Goal: Check status: Check status

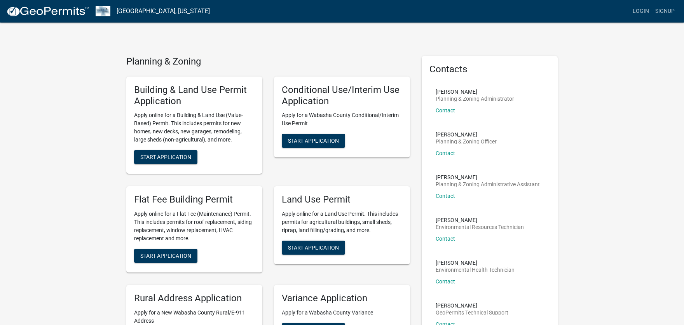
click at [42, 10] on img at bounding box center [47, 12] width 83 height 12
click at [640, 11] on link "Login" at bounding box center [641, 11] width 23 height 15
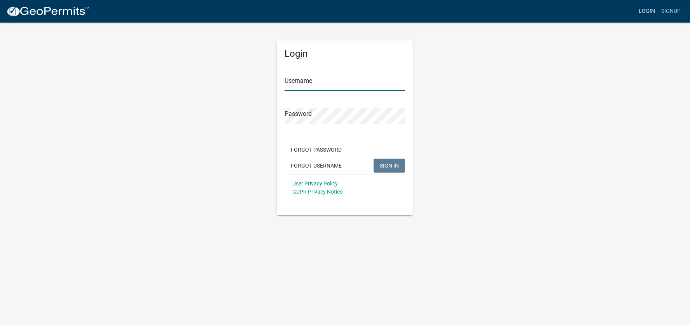
type input "[EMAIL_ADDRESS][PERSON_NAME][DOMAIN_NAME]"
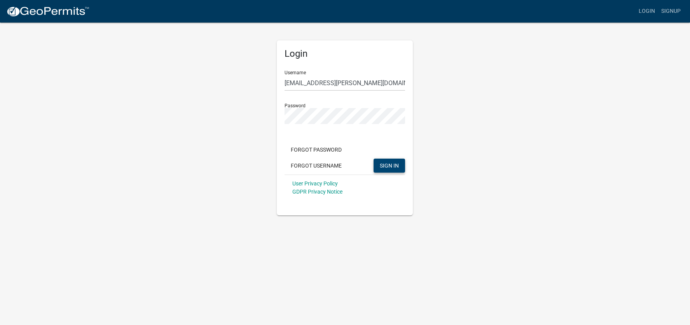
click at [388, 164] on span "SIGN IN" at bounding box center [389, 165] width 19 height 6
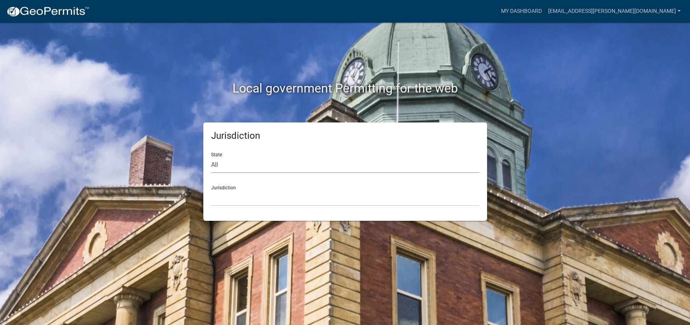
click at [280, 166] on select "All [US_STATE] [US_STATE] [US_STATE] [US_STATE] [US_STATE] [US_STATE] [US_STATE…" at bounding box center [345, 165] width 268 height 16
select select "[US_STATE]"
click at [211, 157] on select "All [US_STATE] [US_STATE] [US_STATE] [US_STATE] [US_STATE] [US_STATE] [US_STATE…" at bounding box center [345, 165] width 268 height 16
click at [234, 195] on select "[GEOGRAPHIC_DATA], [US_STATE] [GEOGRAPHIC_DATA], [US_STATE] [GEOGRAPHIC_DATA], …" at bounding box center [345, 198] width 268 height 16
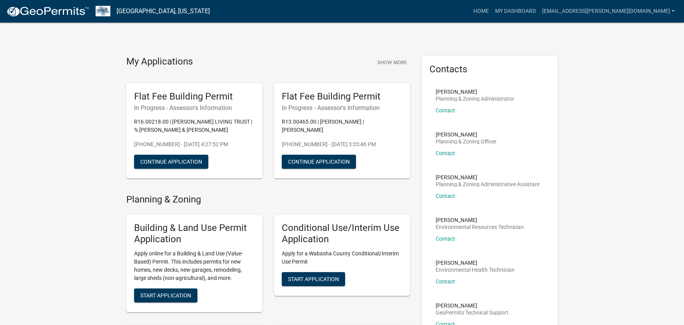
click at [327, 133] on p "R13.00465.00 | [PERSON_NAME] | [PERSON_NAME]" at bounding box center [342, 126] width 121 height 16
click at [299, 95] on h5 "Flat Fee Building Permit" at bounding box center [342, 96] width 121 height 11
click at [539, 12] on link "My Dashboard" at bounding box center [515, 11] width 47 height 15
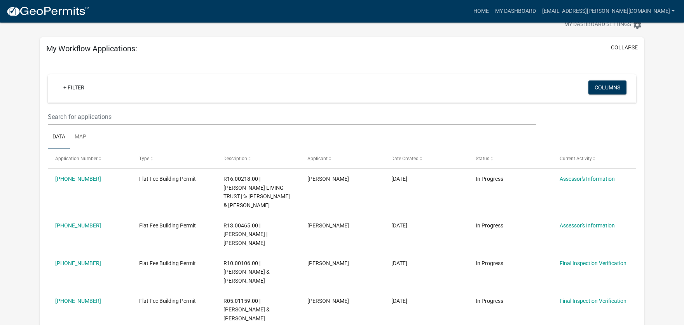
scroll to position [100, 0]
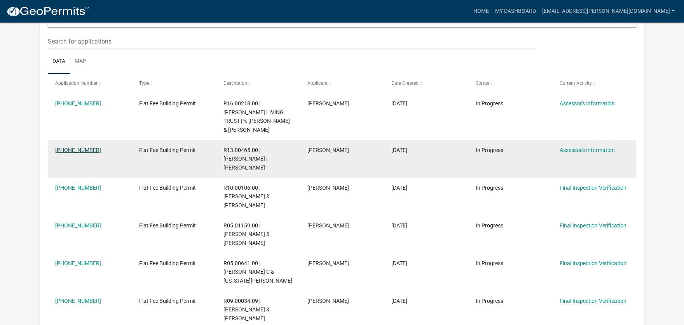
click at [60, 147] on link "[PHONE_NUMBER]" at bounding box center [78, 150] width 46 height 6
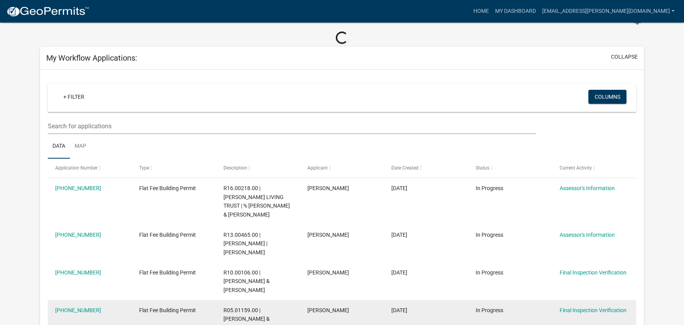
scroll to position [46, 0]
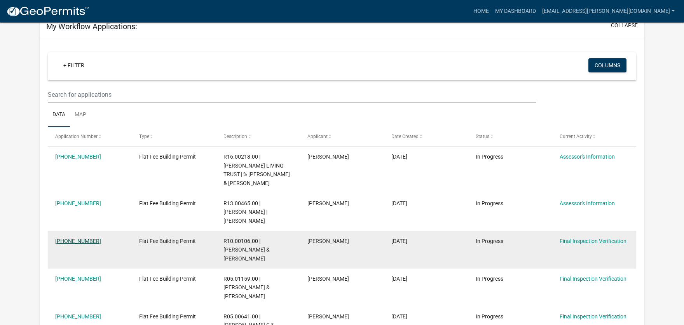
click at [68, 238] on link "[PHONE_NUMBER]" at bounding box center [78, 241] width 46 height 6
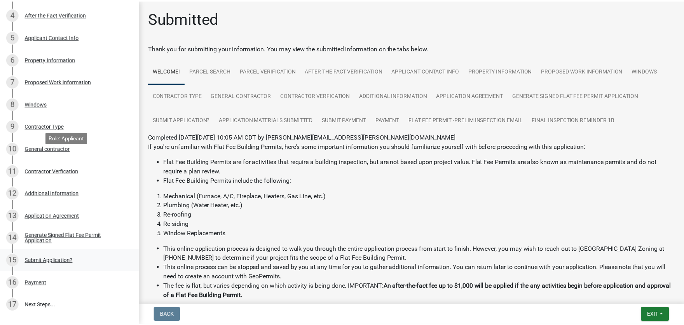
scroll to position [285, 0]
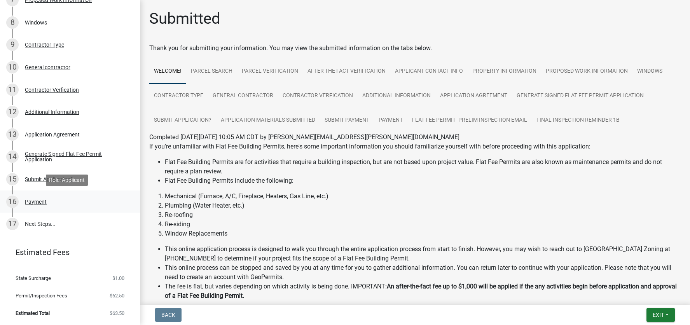
click at [32, 200] on div "Payment" at bounding box center [36, 201] width 22 height 5
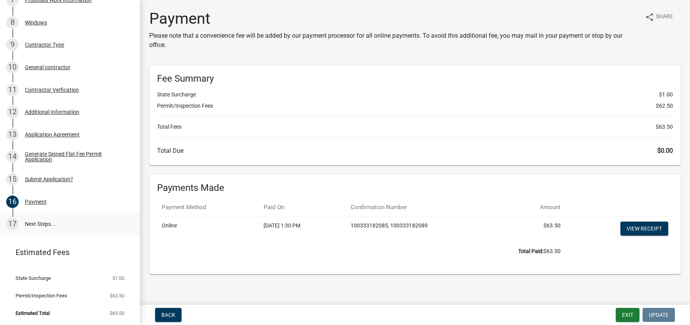
click at [36, 226] on link "17 Next Steps..." at bounding box center [70, 224] width 140 height 23
click at [37, 224] on link "17 Next Steps..." at bounding box center [70, 224] width 140 height 23
click at [38, 223] on link "17 Next Steps..." at bounding box center [70, 224] width 140 height 23
click at [161, 320] on button "Back" at bounding box center [168, 315] width 26 height 14
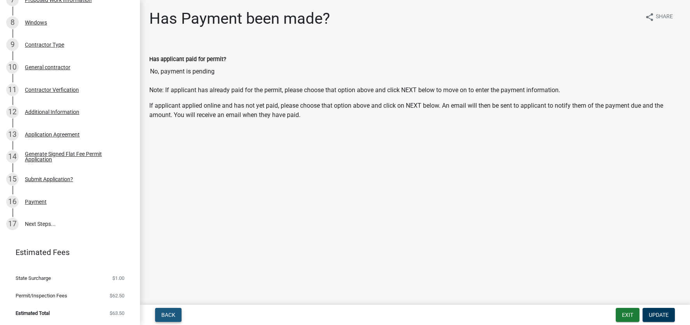
click at [173, 312] on span "Back" at bounding box center [168, 315] width 14 height 6
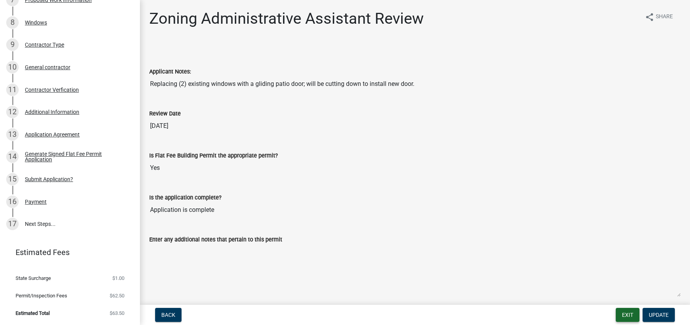
click at [617, 315] on button "Exit" at bounding box center [628, 315] width 24 height 14
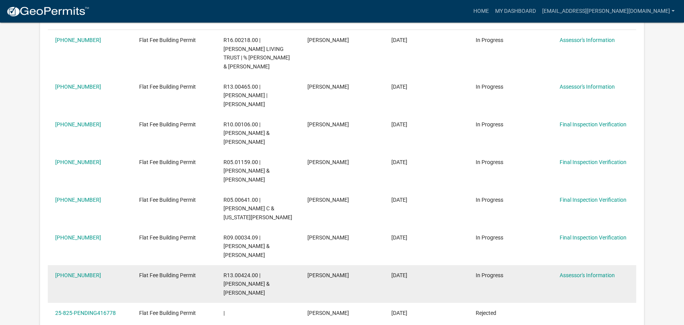
scroll to position [149, 0]
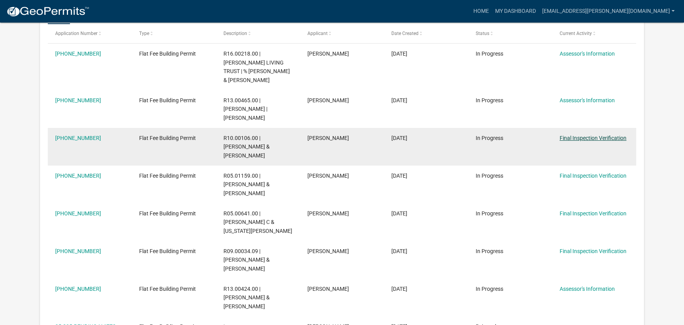
click at [583, 135] on link "Final Inspection Verification" at bounding box center [593, 138] width 67 height 6
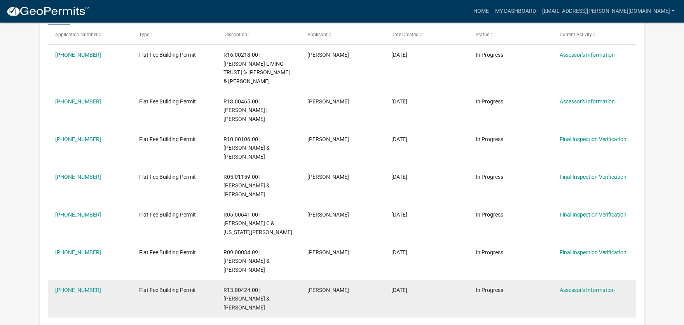
scroll to position [148, 0]
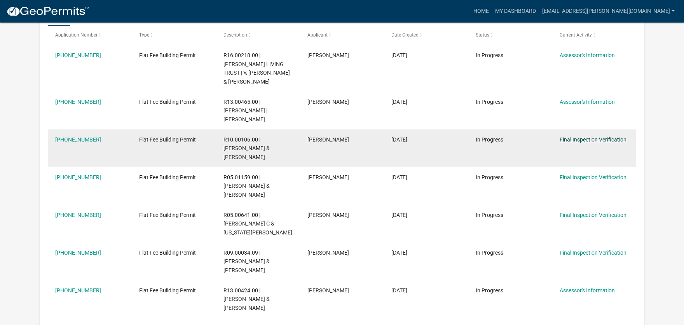
click at [588, 136] on link "Final Inspection Verification" at bounding box center [593, 139] width 67 height 6
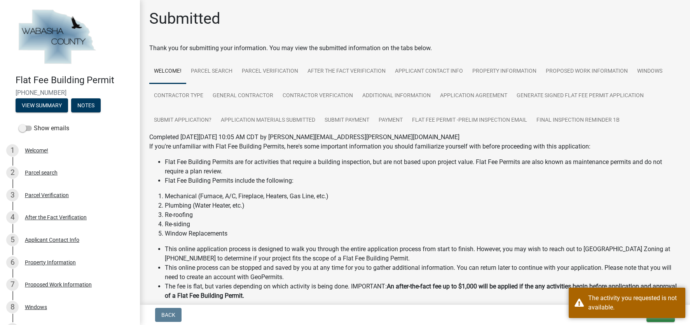
click at [485, 235] on li "Window Replacements" at bounding box center [423, 233] width 516 height 9
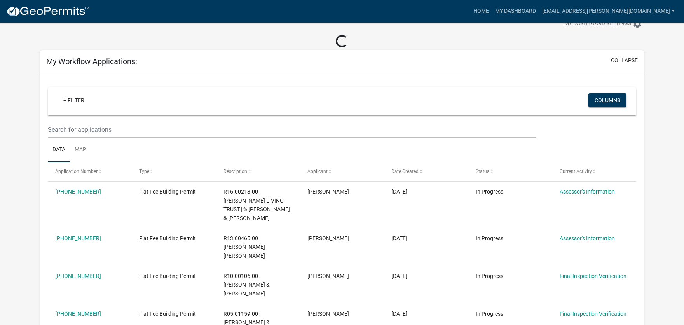
scroll to position [96, 0]
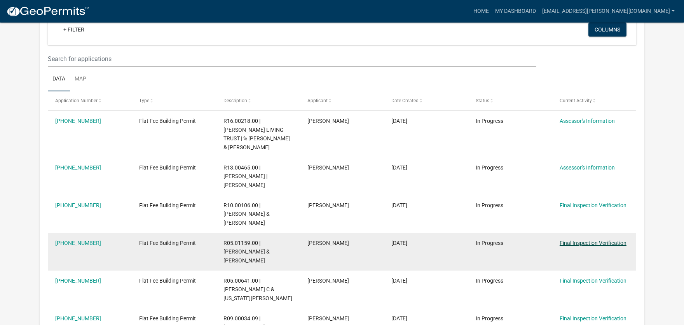
click at [574, 240] on link "Final Inspection Verification" at bounding box center [593, 243] width 67 height 6
